Goal: Task Accomplishment & Management: Use online tool/utility

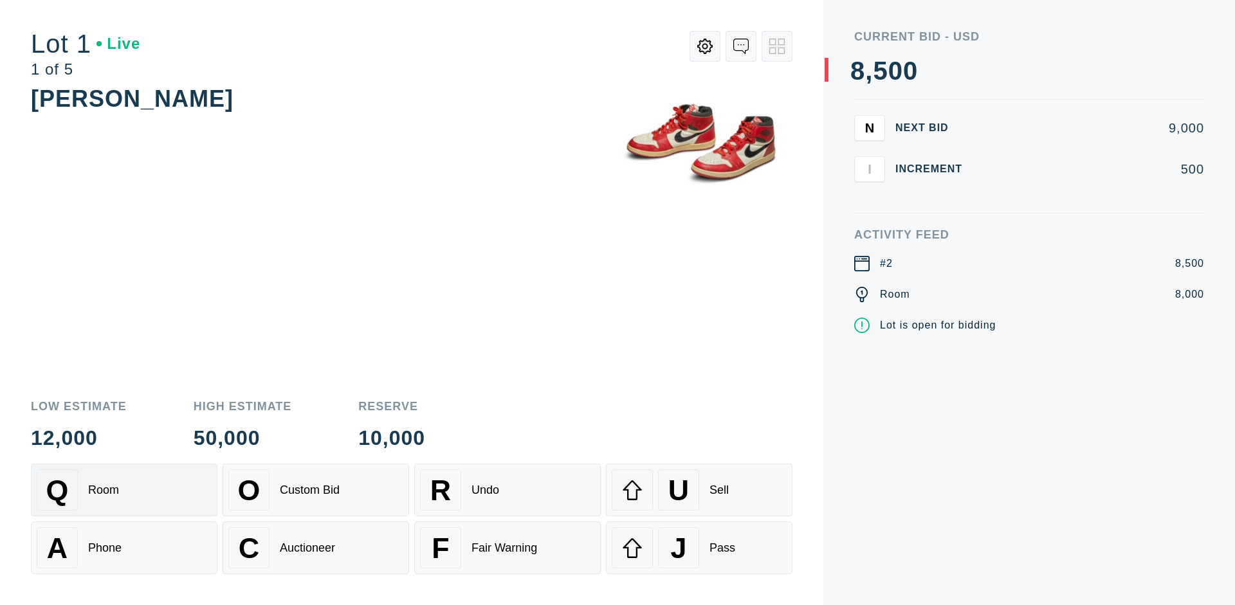
click at [124, 490] on div "Q Room" at bounding box center [124, 489] width 175 height 41
click at [124, 548] on div "A Phone" at bounding box center [124, 547] width 175 height 41
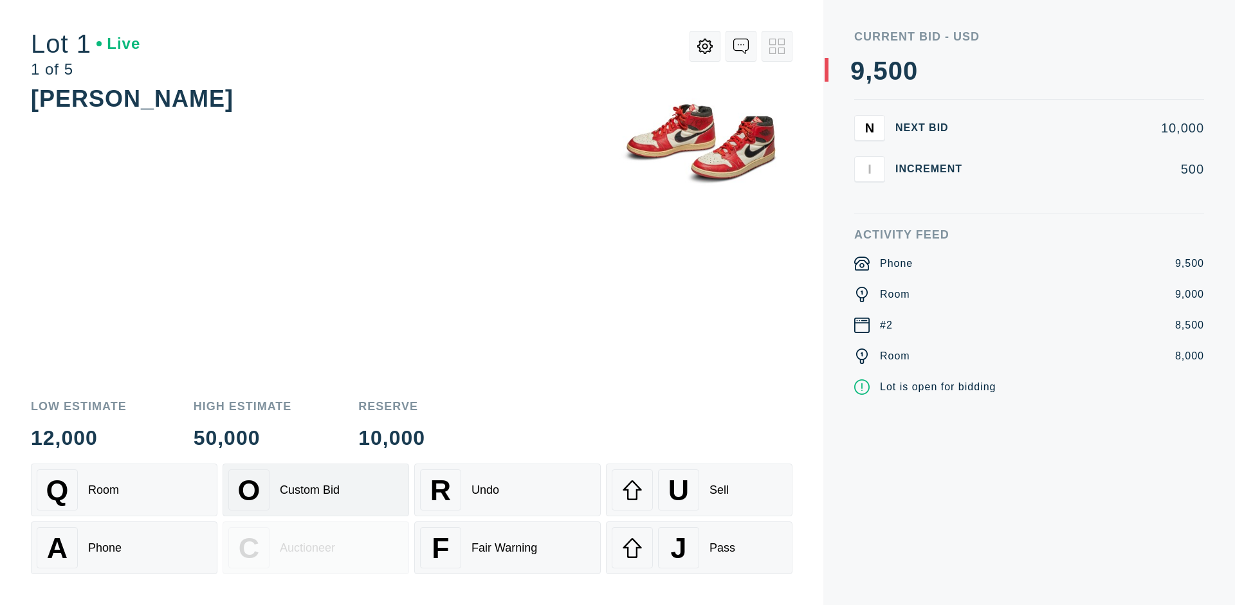
click at [316, 490] on div "Custom Bid" at bounding box center [310, 491] width 60 height 14
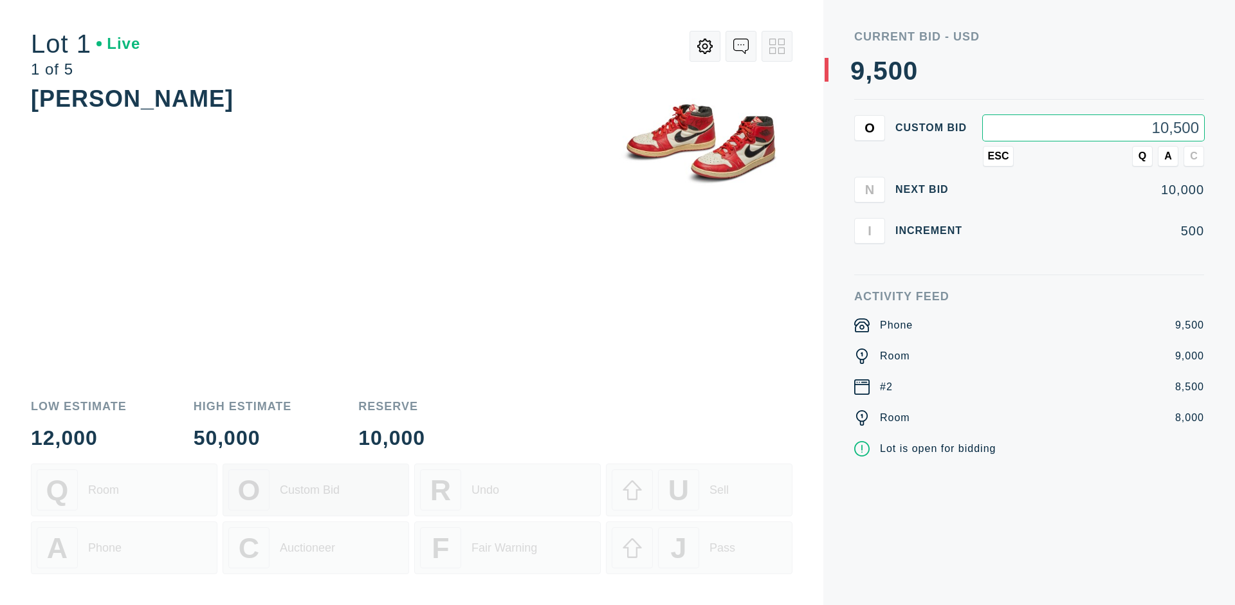
type input "10,500"
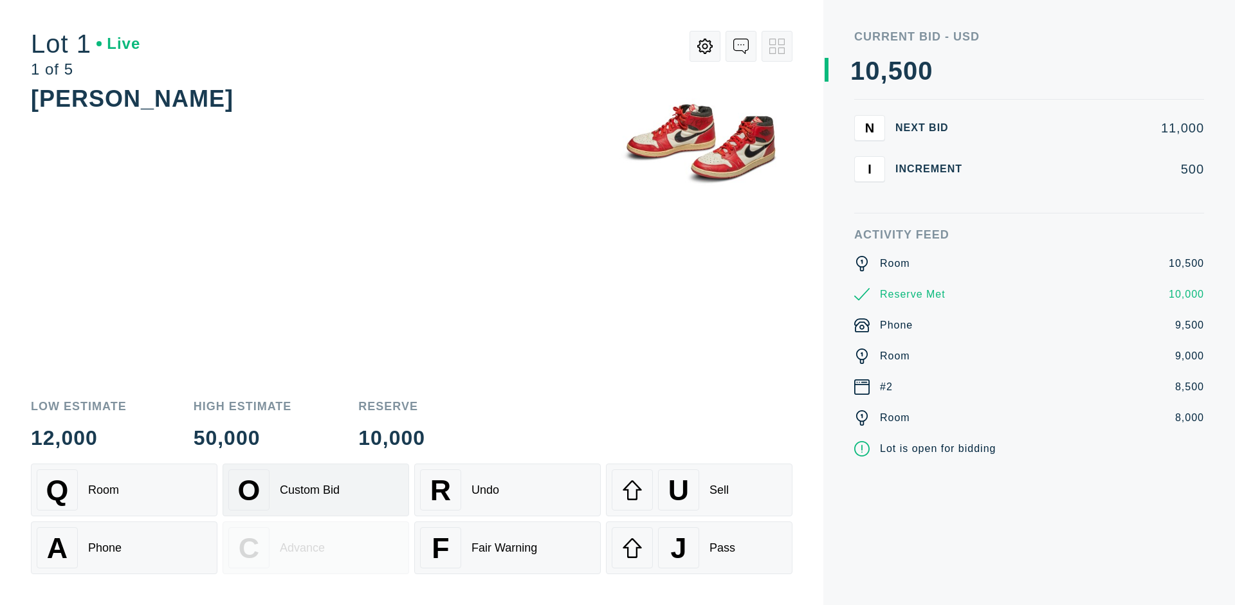
click at [316, 490] on div "Custom Bid" at bounding box center [310, 491] width 60 height 14
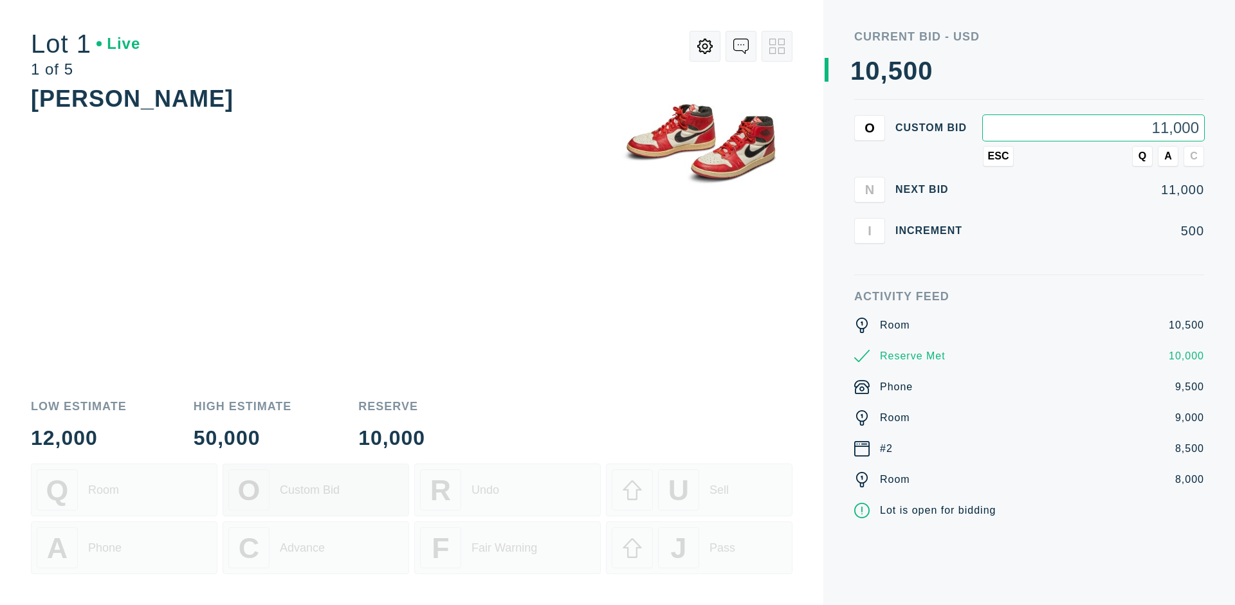
type input "11,000"
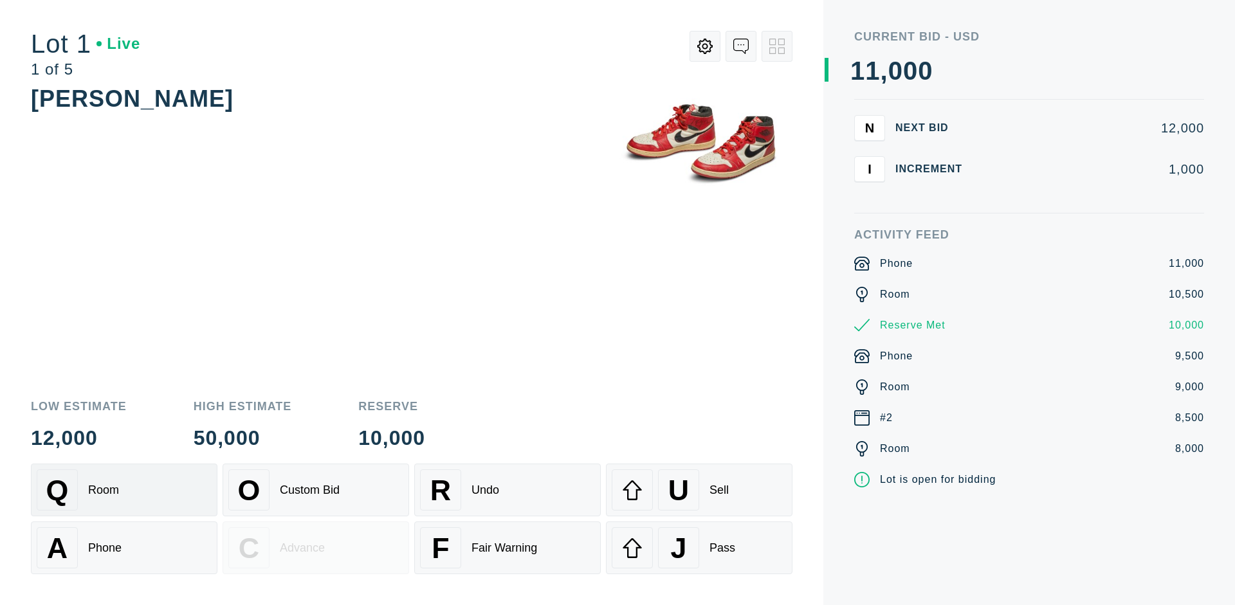
click at [124, 490] on div "Q Room" at bounding box center [124, 489] width 175 height 41
